Goal: Task Accomplishment & Management: Manage account settings

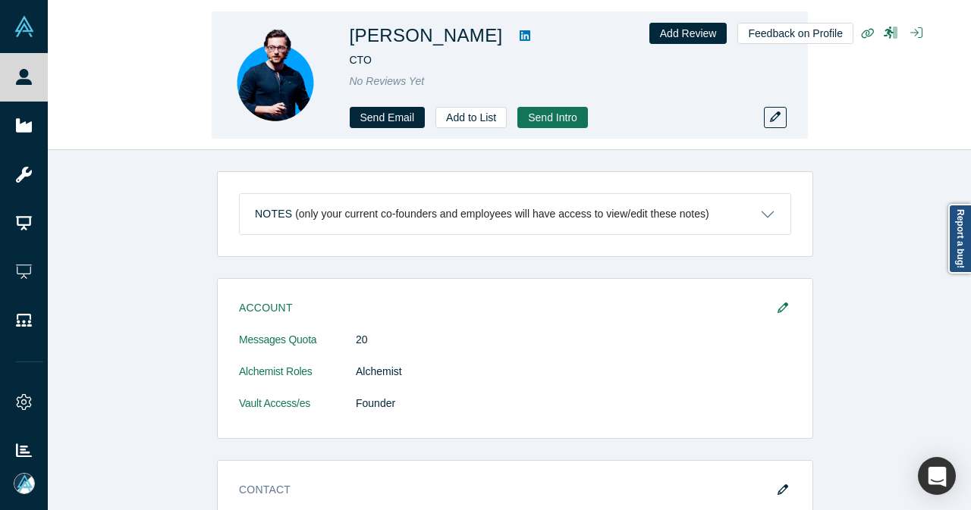
click at [845, 101] on div "[PERSON_NAME] CTO No Reviews Yet Send Email Add to List Send Intro Add Review F…" at bounding box center [509, 75] width 923 height 149
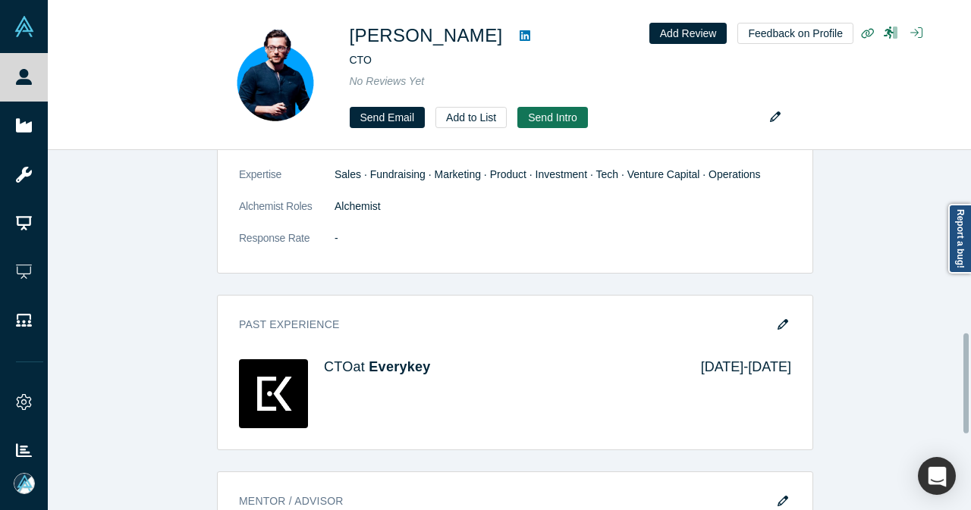
scroll to position [758, 0]
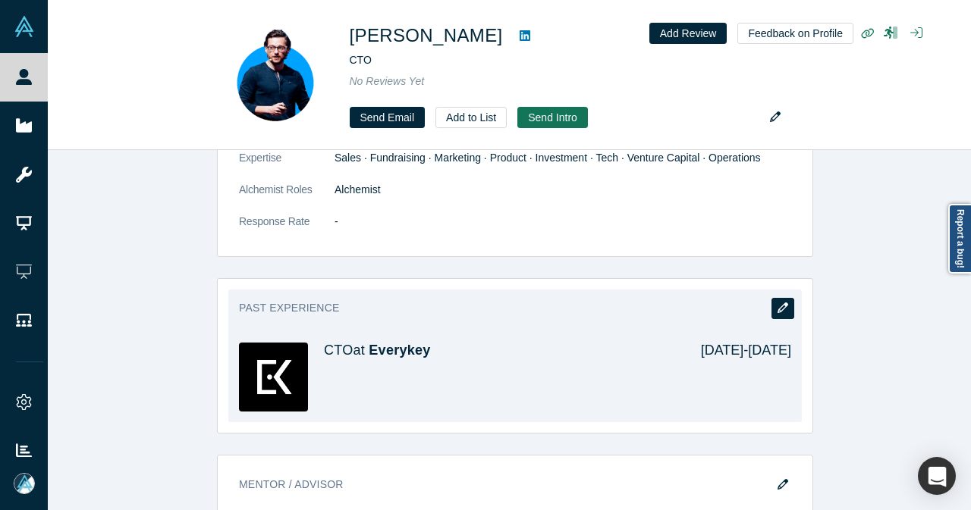
click at [778, 303] on icon "button" at bounding box center [782, 308] width 11 height 11
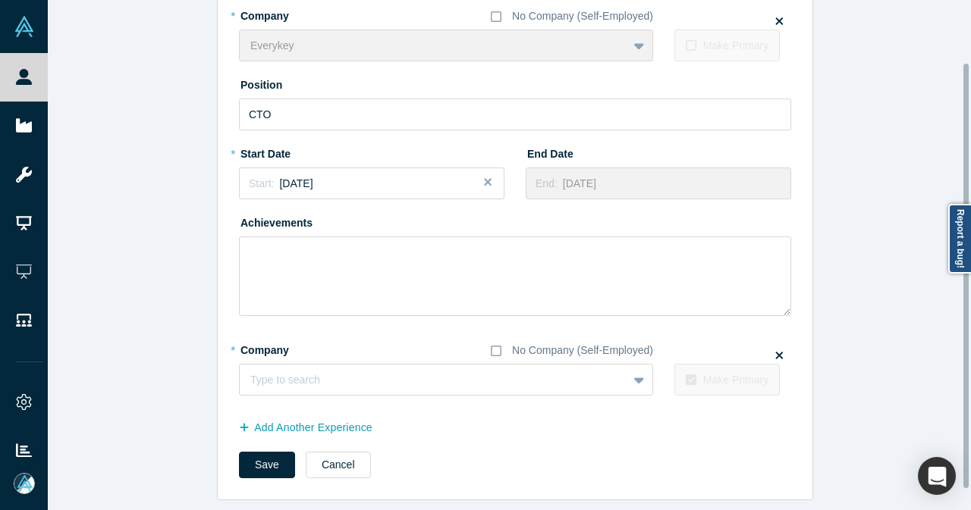
scroll to position [100, 0]
click at [334, 452] on button "Cancel" at bounding box center [338, 465] width 65 height 27
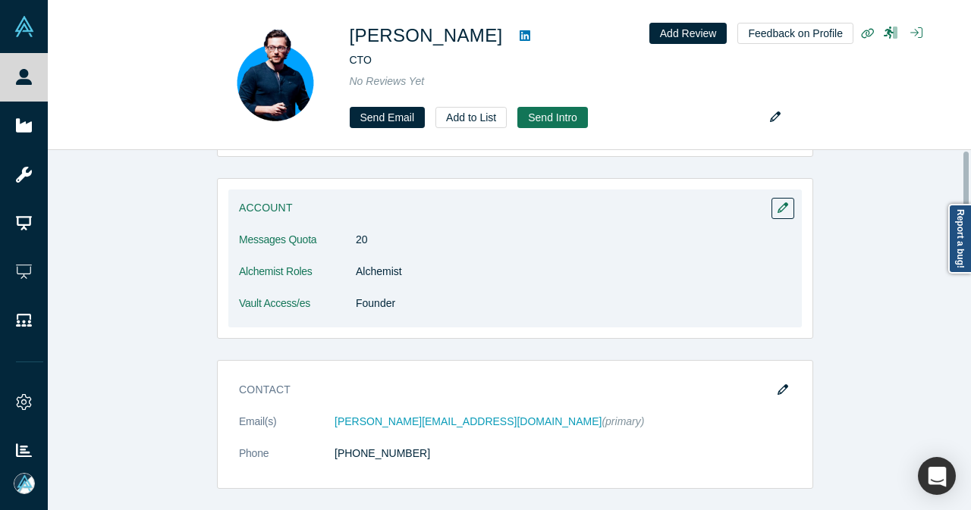
scroll to position [0, 0]
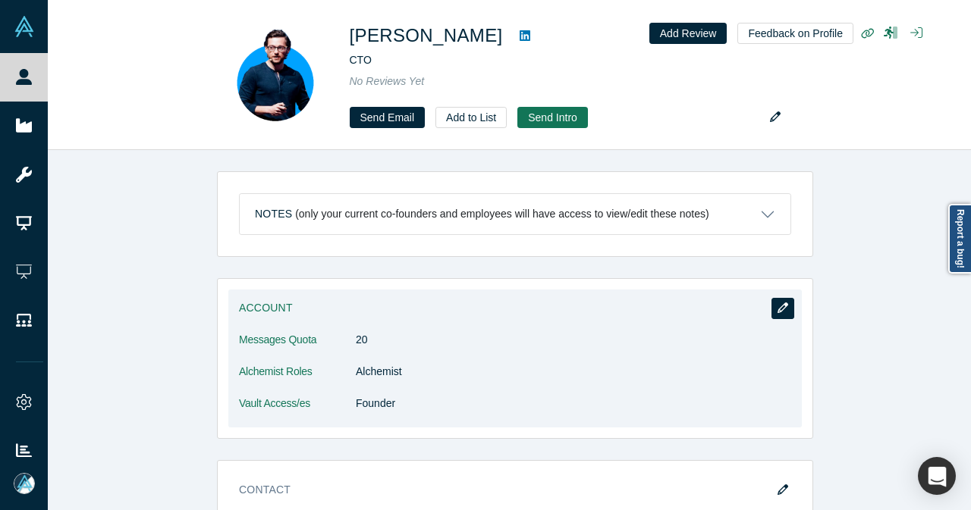
click at [771, 310] on button "button" at bounding box center [782, 308] width 23 height 21
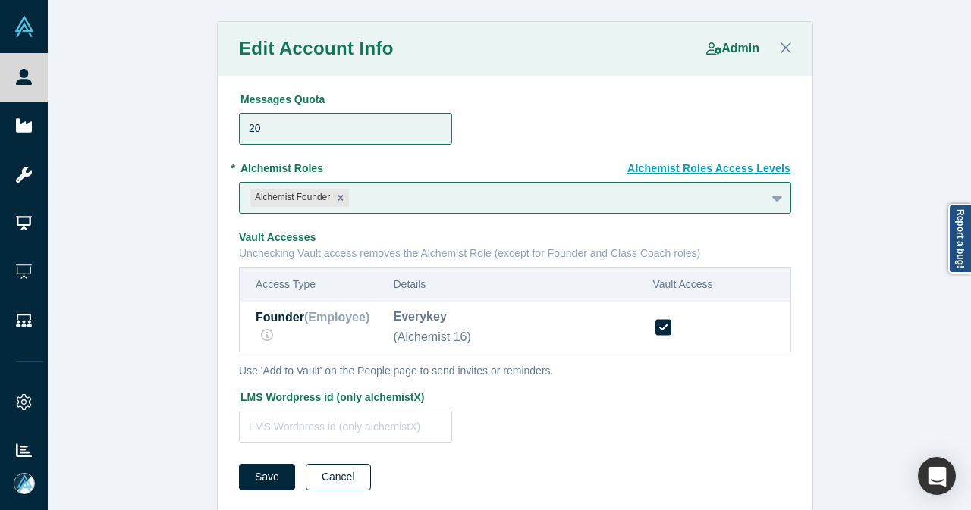
click at [341, 471] on button "Cancel" at bounding box center [338, 477] width 65 height 27
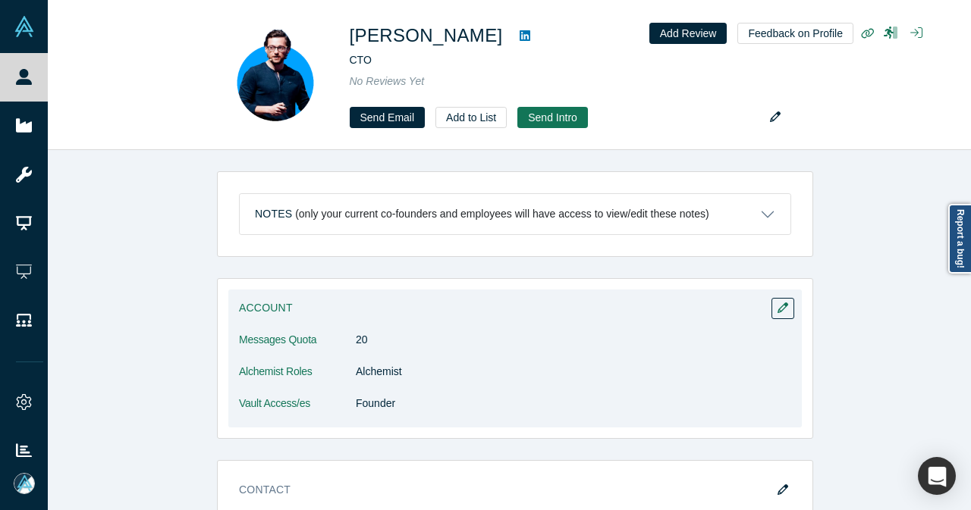
click at [773, 295] on div "Account Messages Quota 20 Alchemist Roles Alchemist Vault Access/es Founder" at bounding box center [514, 359] width 573 height 138
click at [771, 307] on button "button" at bounding box center [782, 308] width 23 height 21
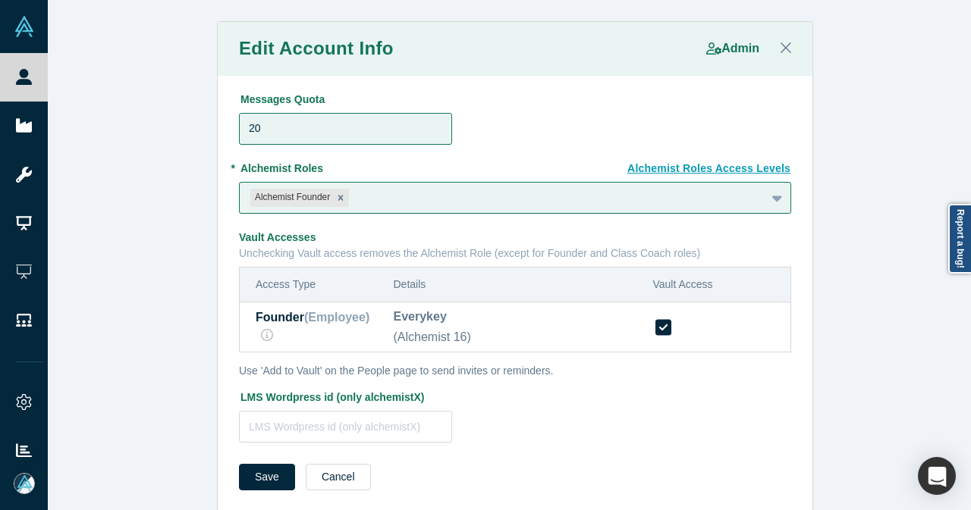
click at [660, 326] on icon at bounding box center [663, 327] width 16 height 18
click at [0, 0] on input "checkbox" at bounding box center [0, 0] width 0 height 0
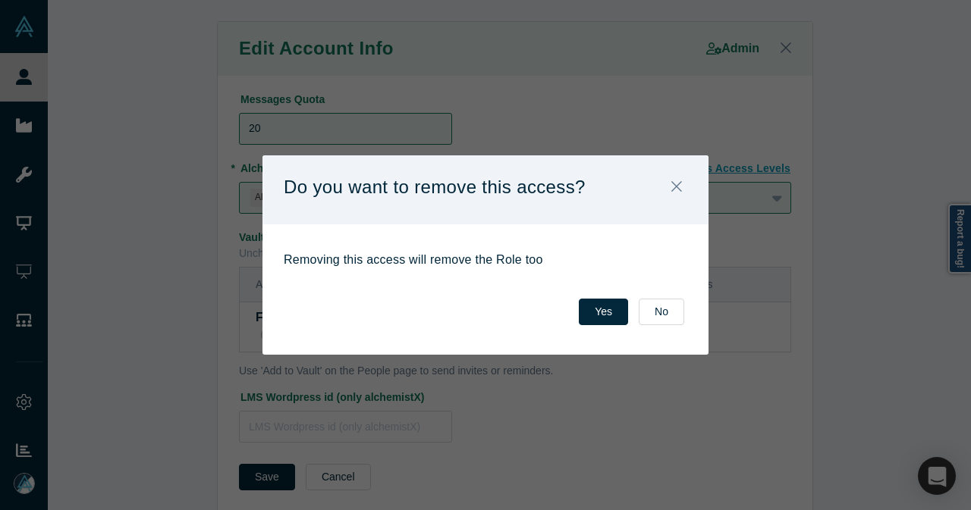
click at [591, 310] on button "Yes" at bounding box center [603, 312] width 49 height 27
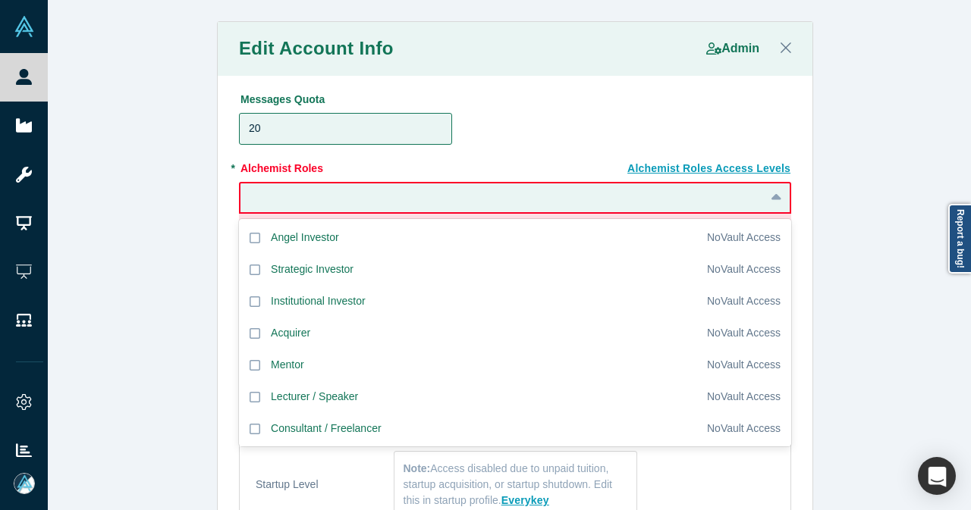
click at [469, 199] on div at bounding box center [502, 197] width 503 height 19
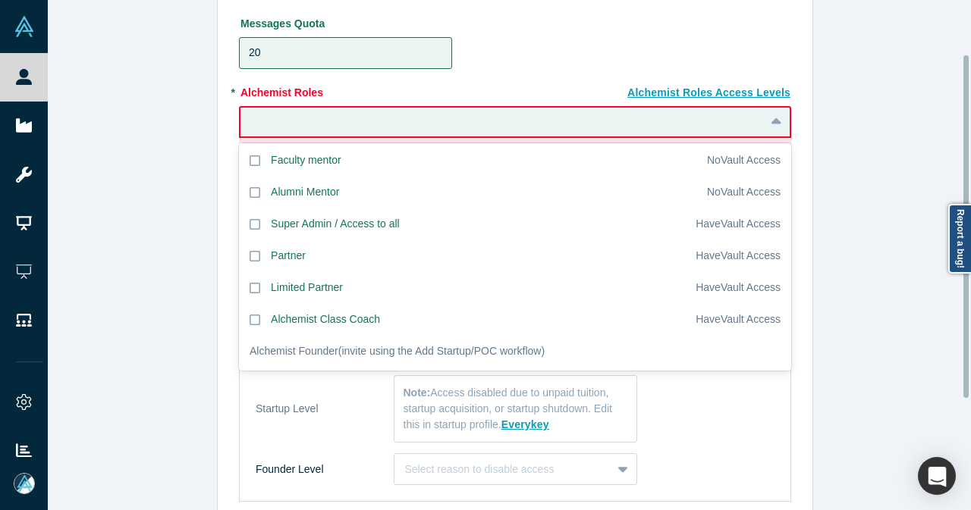
scroll to position [246, 0]
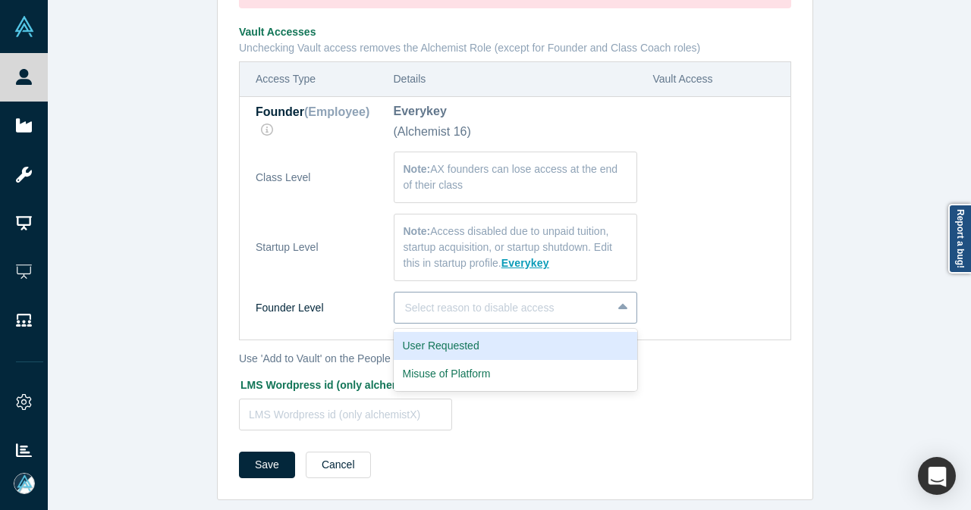
click at [494, 313] on div "Select reason to disable access" at bounding box center [515, 308] width 243 height 32
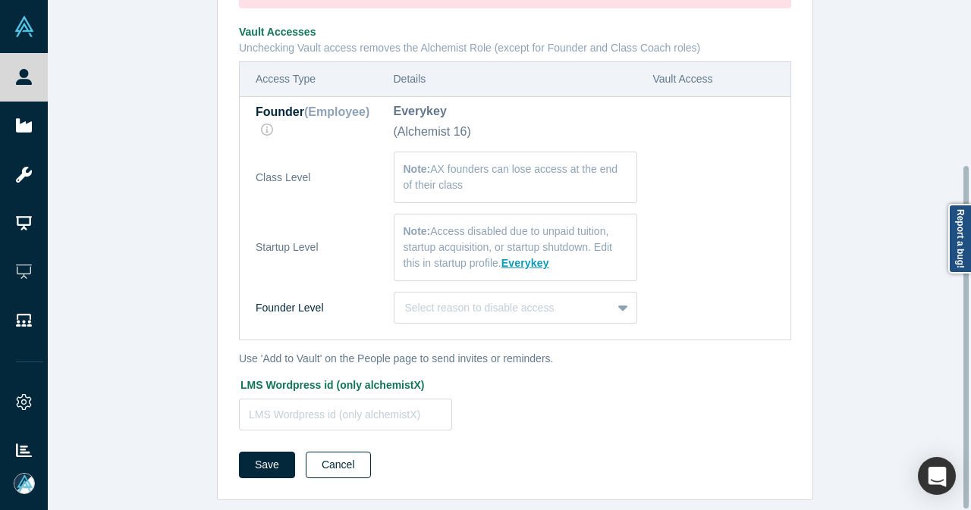
click at [346, 456] on button "Cancel" at bounding box center [338, 465] width 65 height 27
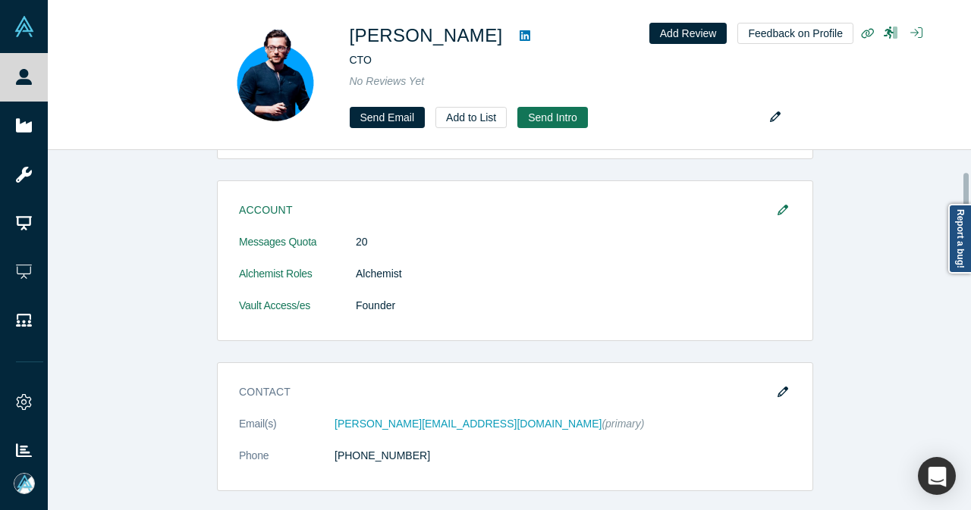
scroll to position [76, 0]
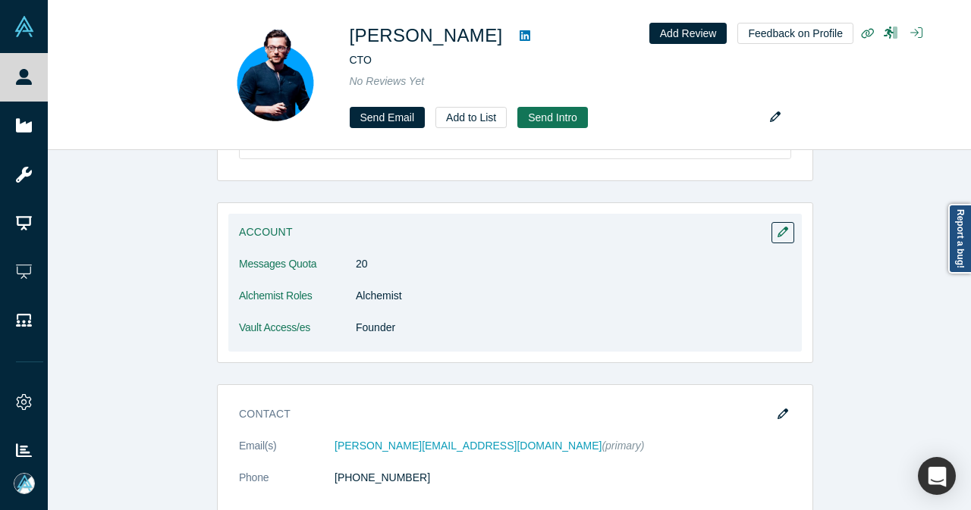
click at [788, 228] on div "Account Messages Quota 20 Alchemist Roles Alchemist Vault Access/es Founder" at bounding box center [514, 283] width 573 height 138
click at [783, 230] on button "button" at bounding box center [782, 232] width 23 height 21
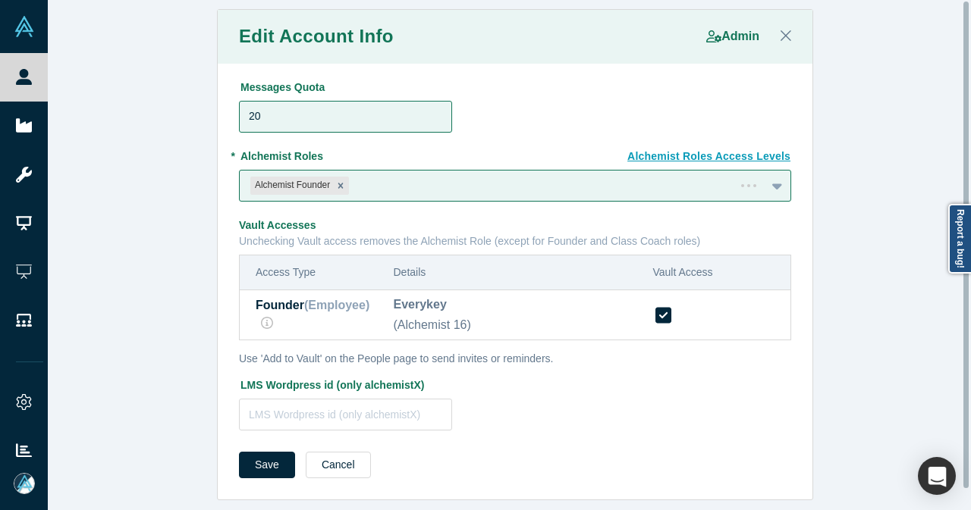
scroll to position [0, 0]
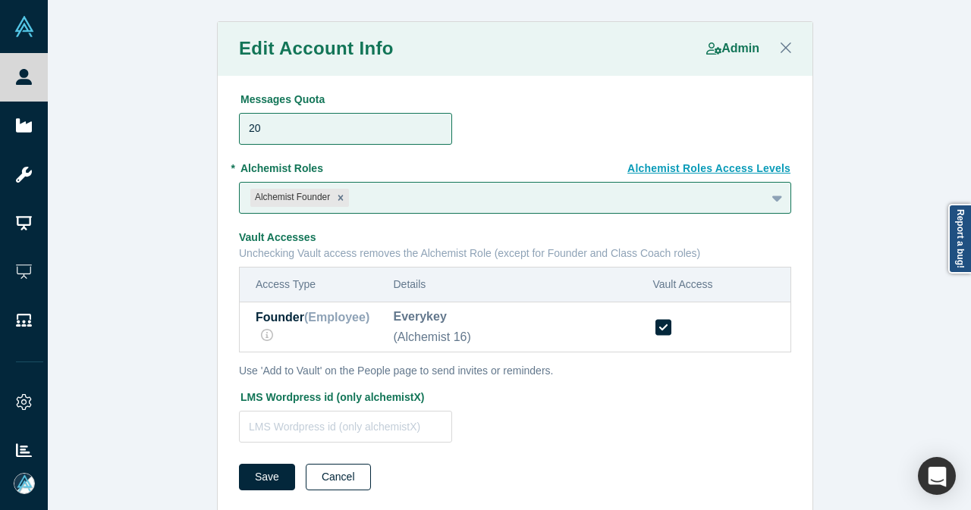
click at [331, 488] on button "Cancel" at bounding box center [338, 477] width 65 height 27
